Goal: Information Seeking & Learning: Stay updated

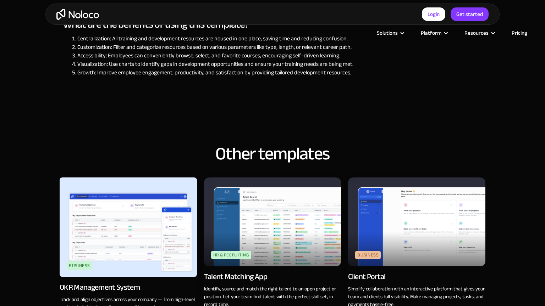
scroll to position [765, 0]
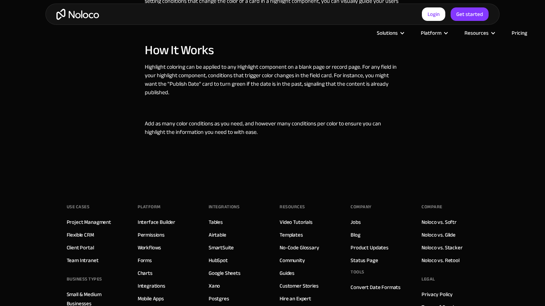
scroll to position [679, 0]
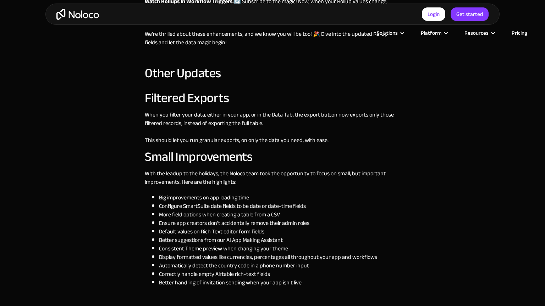
scroll to position [1028, 0]
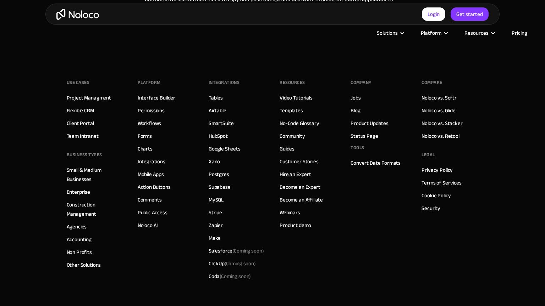
scroll to position [988, 0]
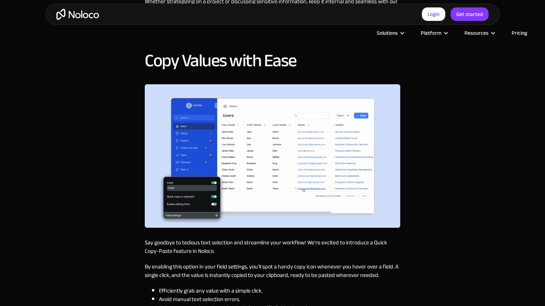
scroll to position [765, 0]
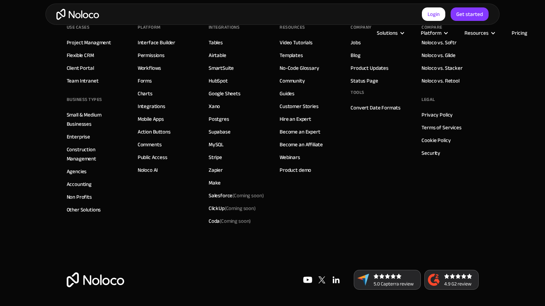
scroll to position [585, 0]
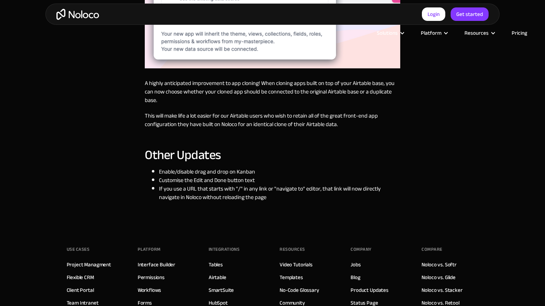
scroll to position [982, 0]
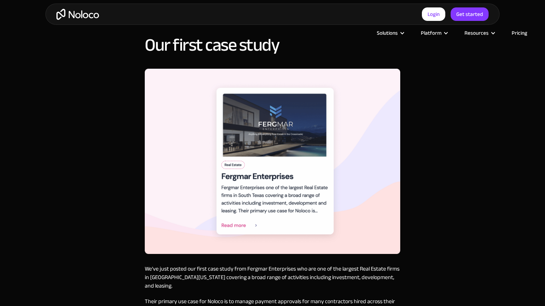
scroll to position [1028, 0]
